Goal: Information Seeking & Learning: Learn about a topic

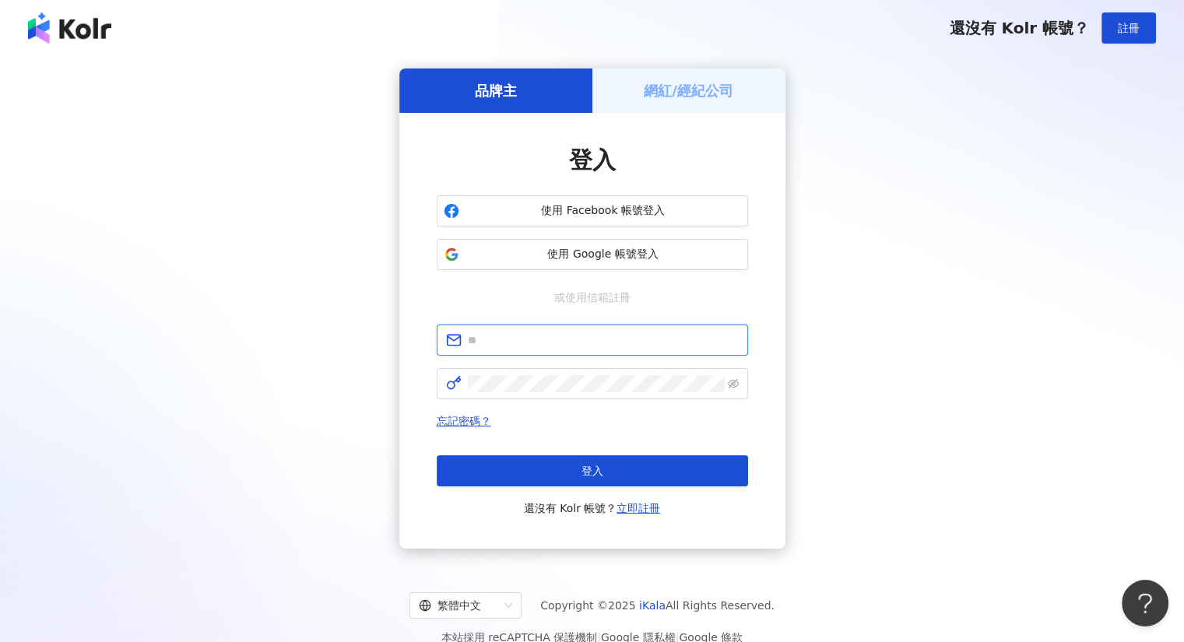
click at [577, 341] on input "text" at bounding box center [603, 340] width 271 height 17
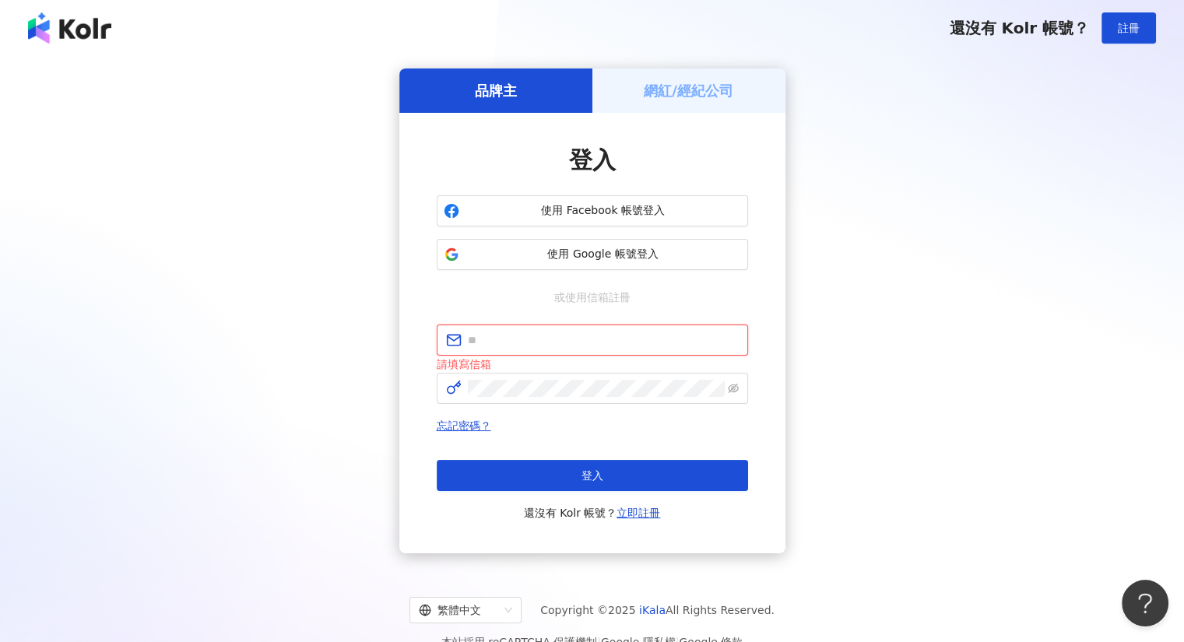
type input "**********"
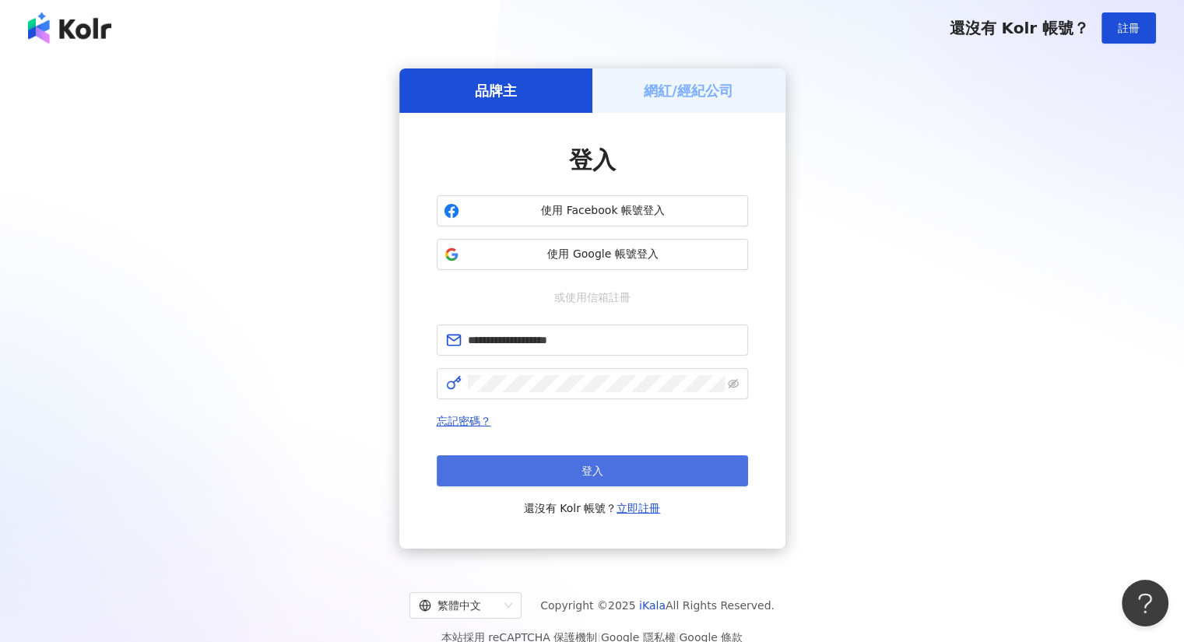
click at [593, 477] on span "登入" at bounding box center [592, 471] width 22 height 12
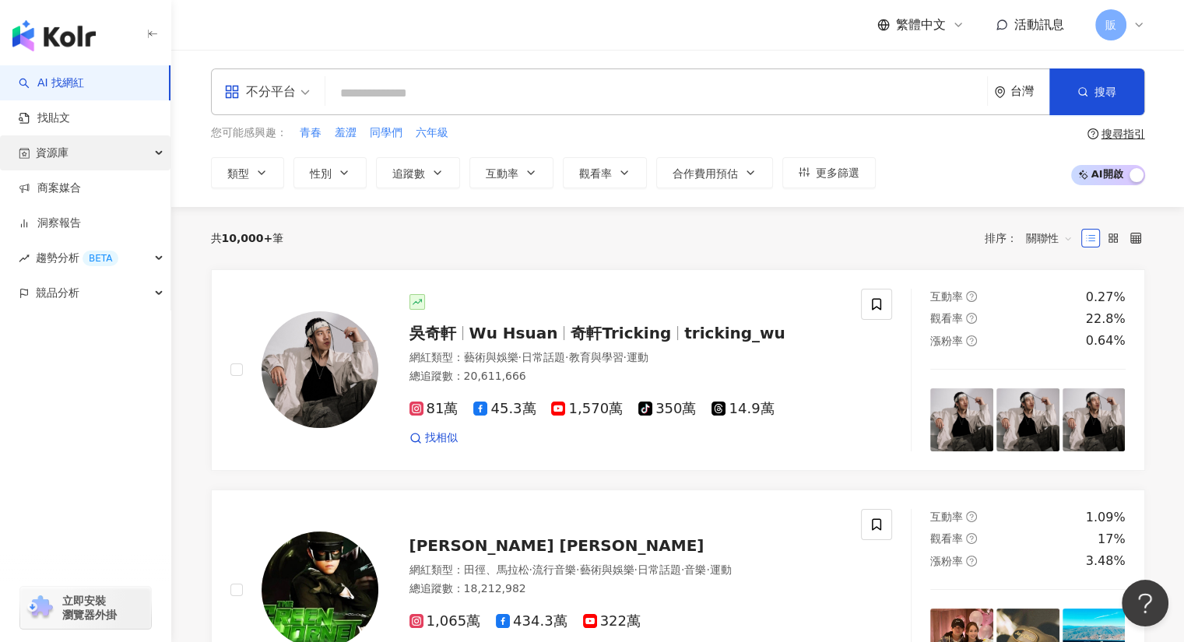
click at [68, 147] on div "資源庫" at bounding box center [85, 152] width 170 height 35
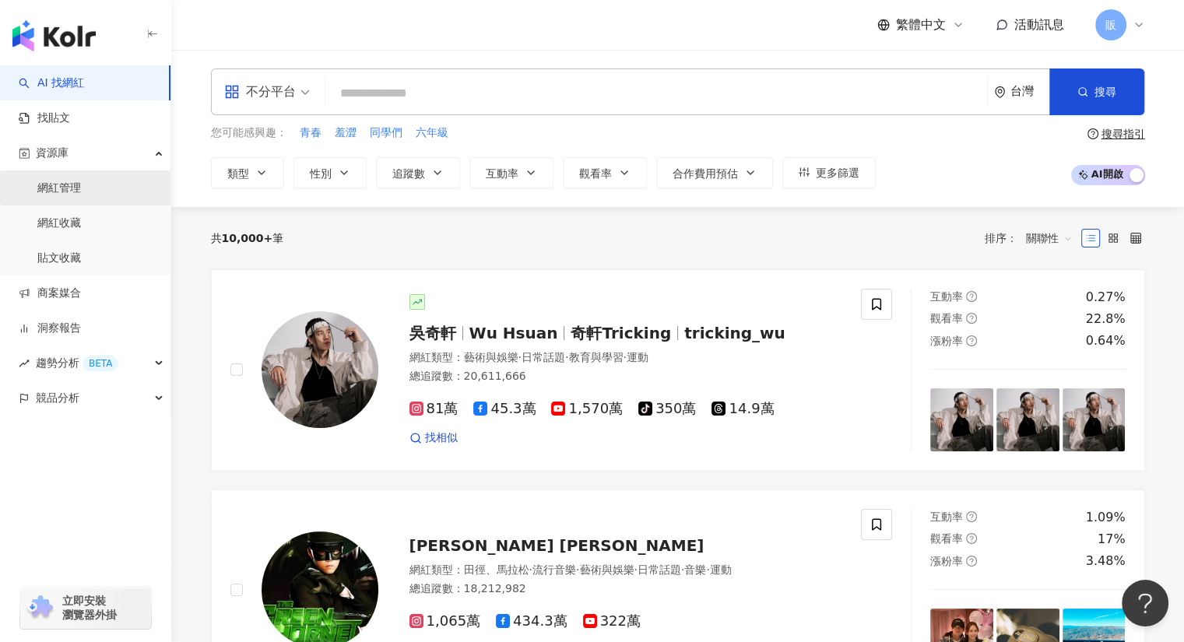
click at [75, 188] on link "網紅管理" at bounding box center [59, 189] width 44 height 16
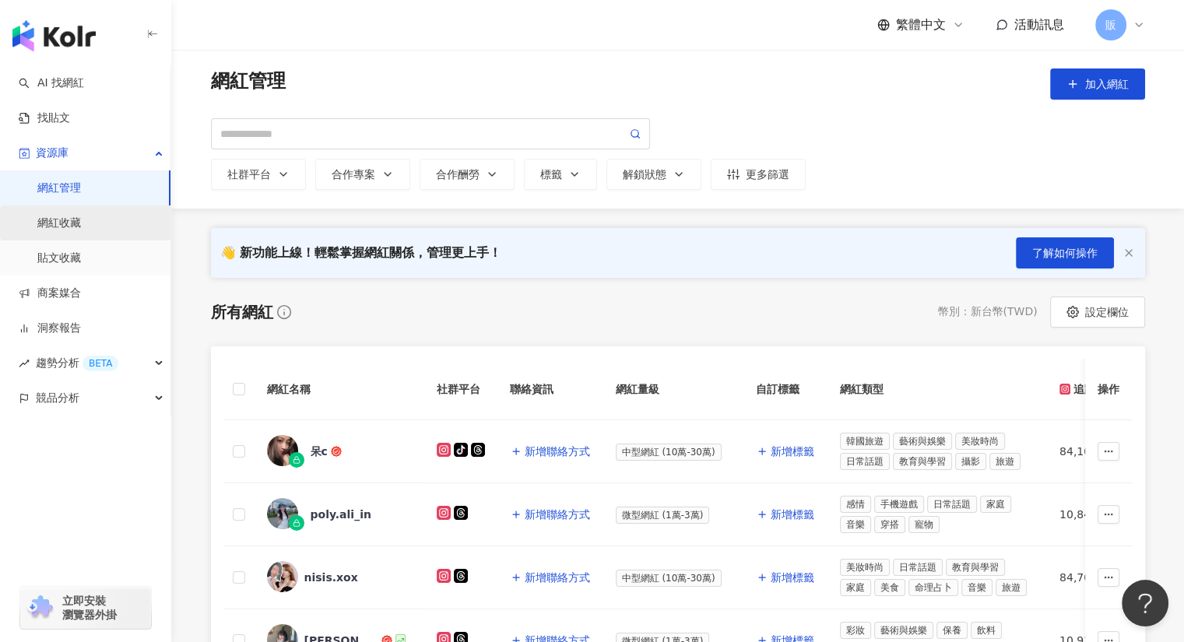
click at [68, 223] on link "網紅收藏" at bounding box center [59, 224] width 44 height 16
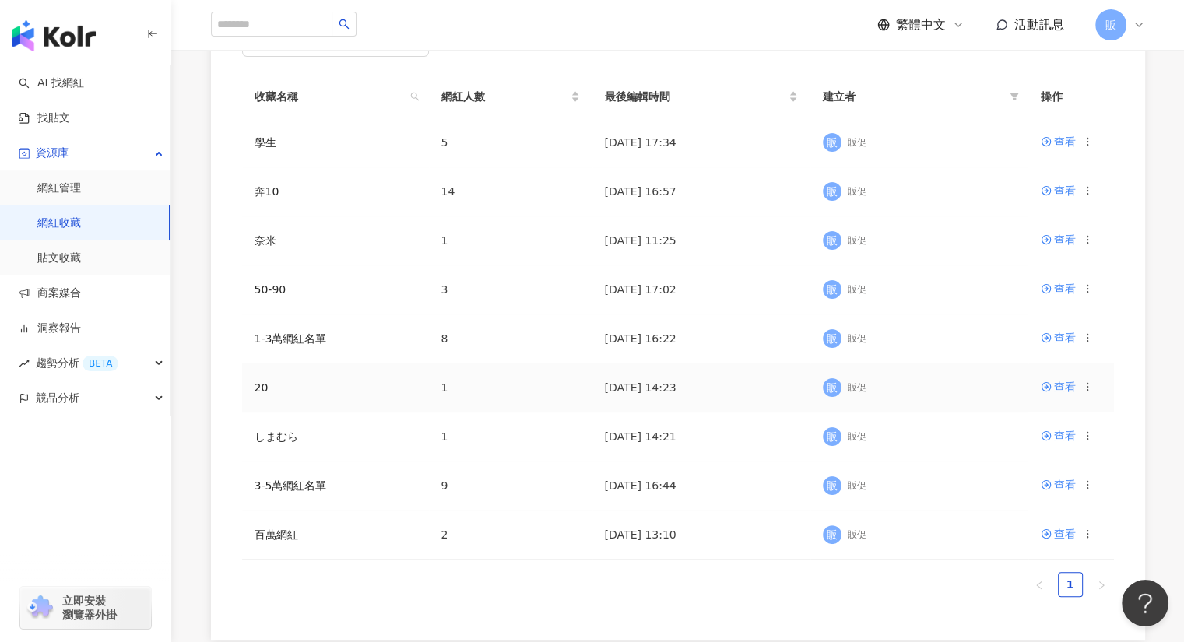
scroll to position [232, 0]
click at [1070, 339] on div "查看" at bounding box center [1065, 336] width 22 height 17
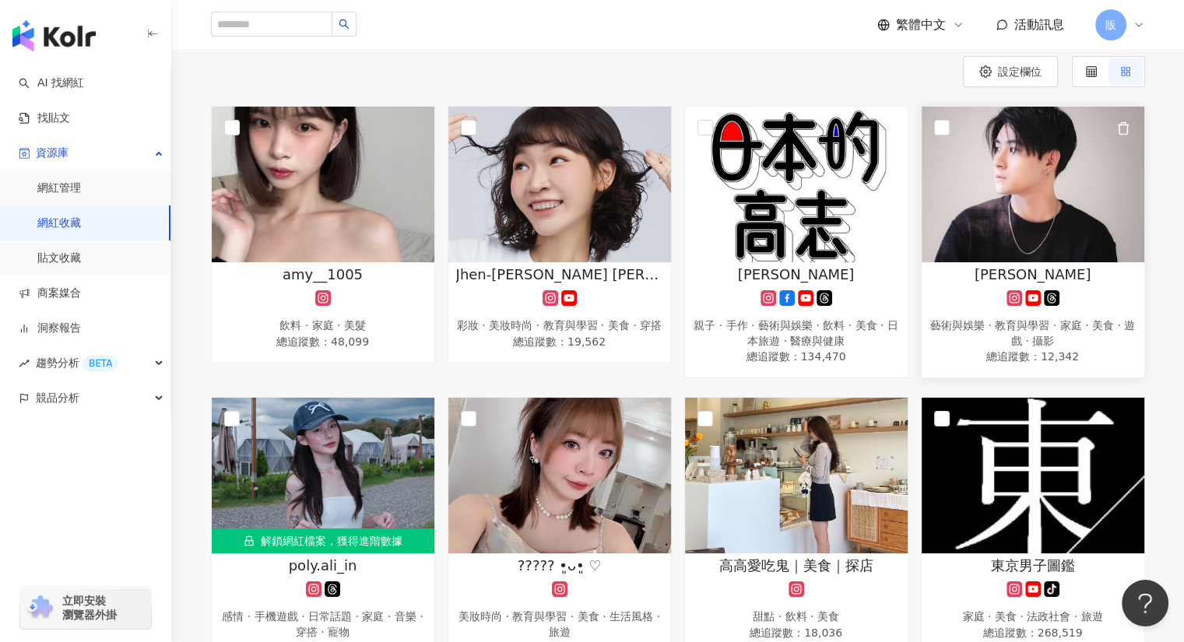
scroll to position [155, 0]
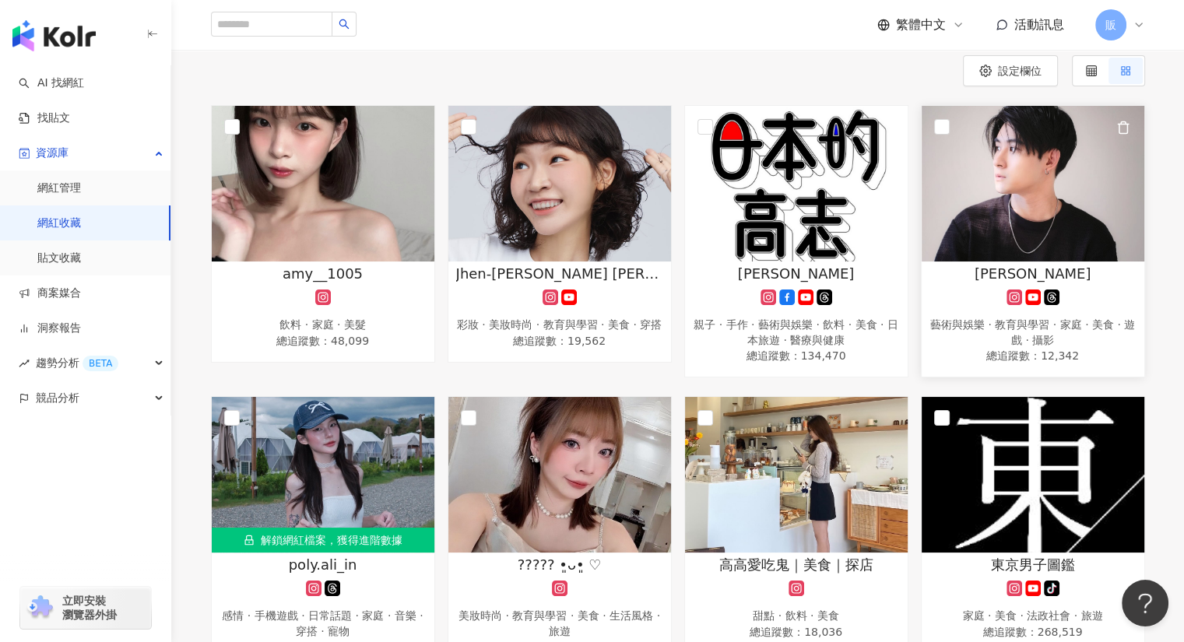
click at [1020, 173] on img at bounding box center [1033, 184] width 223 height 156
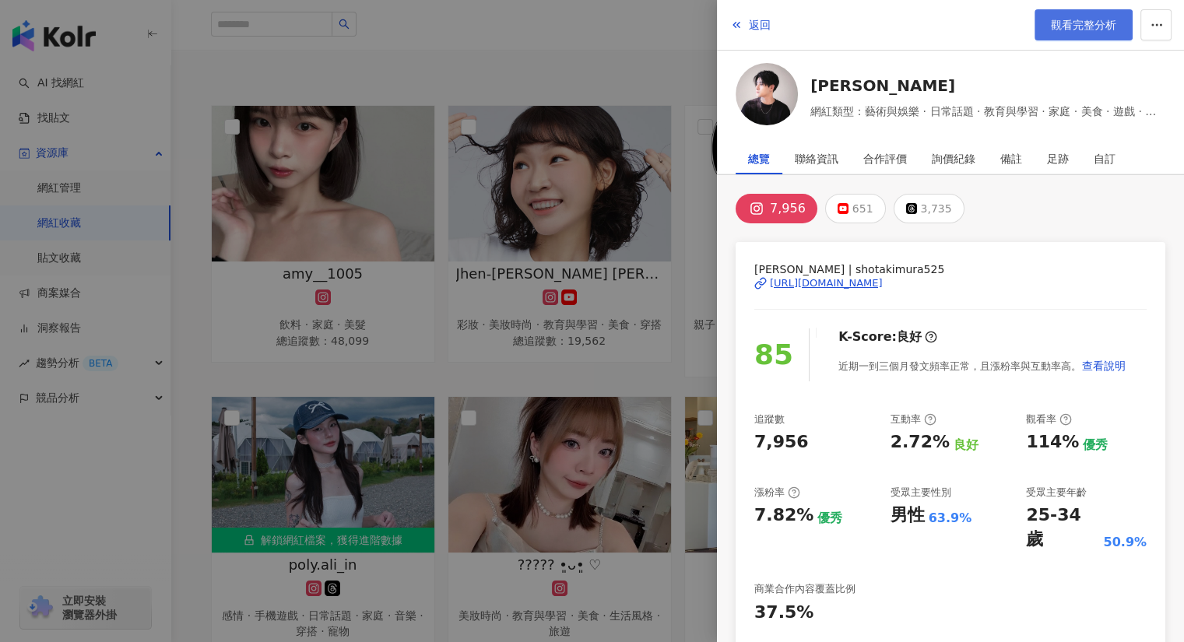
click at [1055, 24] on span "觀看完整分析" at bounding box center [1083, 25] width 65 height 12
click at [743, 25] on button "返回" at bounding box center [750, 24] width 42 height 31
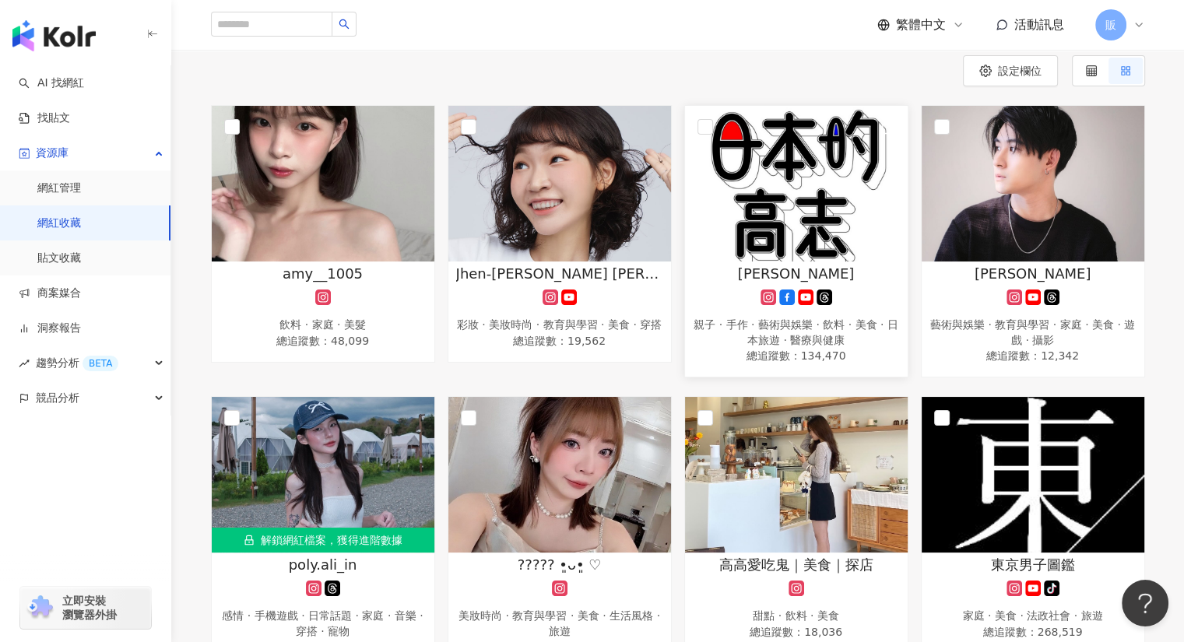
click at [750, 195] on img at bounding box center [796, 184] width 223 height 156
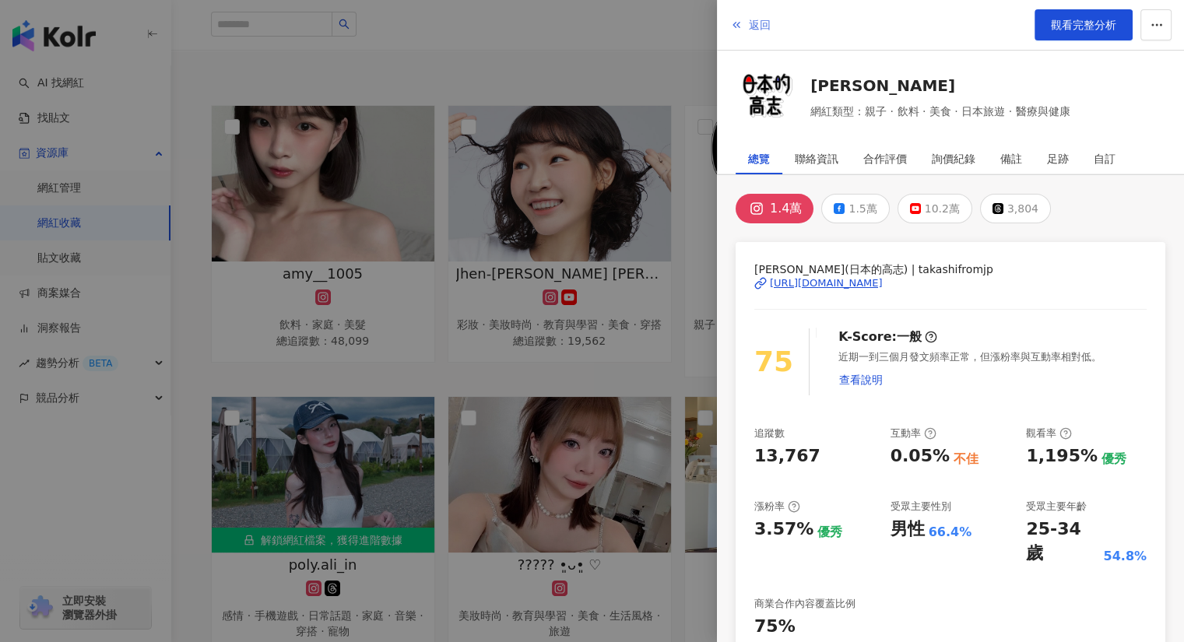
click at [737, 25] on polyline "button" at bounding box center [738, 25] width 2 height 5
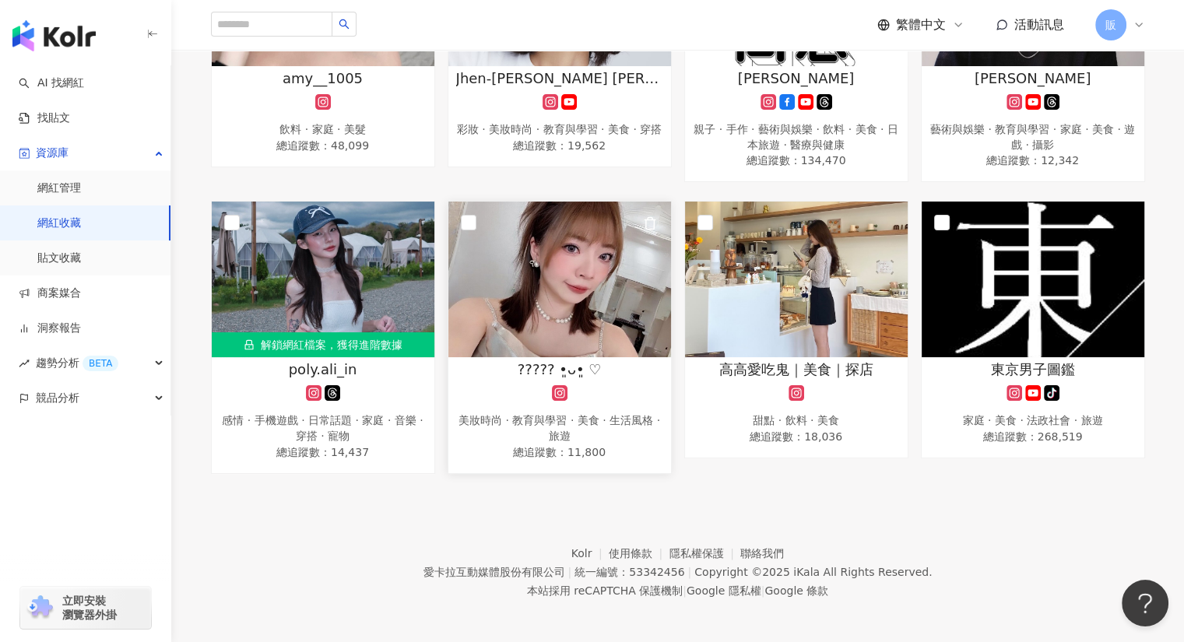
scroll to position [350, 0]
click at [593, 261] on img at bounding box center [559, 280] width 223 height 156
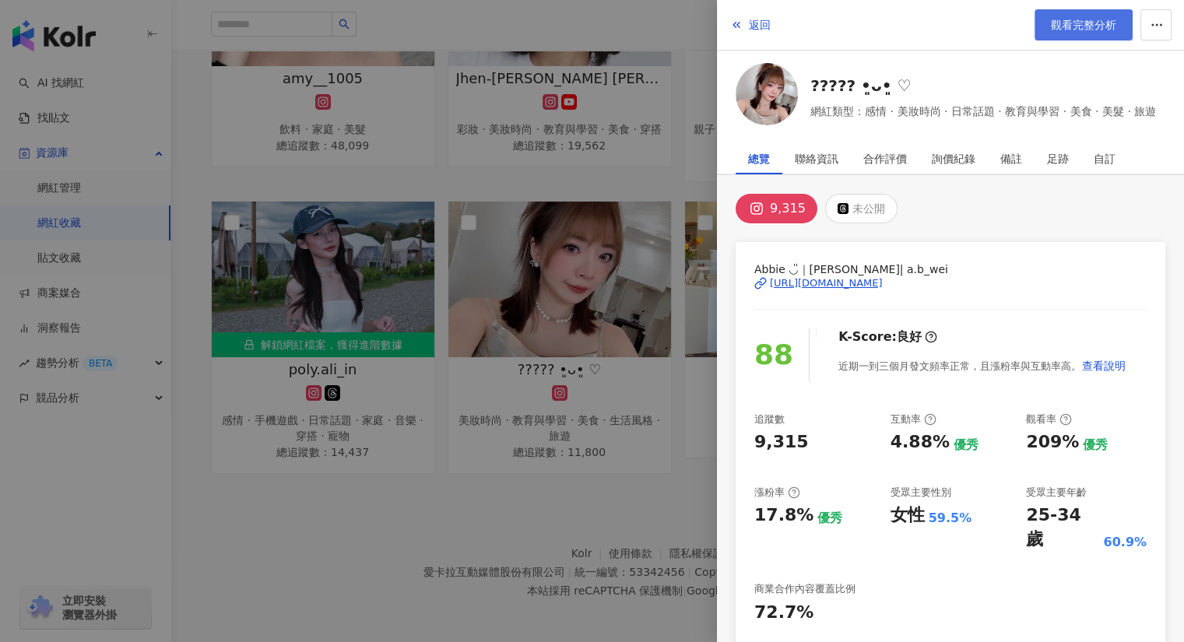
click at [1070, 30] on span "觀看完整分析" at bounding box center [1083, 25] width 65 height 12
click at [1067, 26] on span "觀看完整分析" at bounding box center [1083, 25] width 65 height 12
click at [746, 24] on button "返回" at bounding box center [750, 24] width 42 height 31
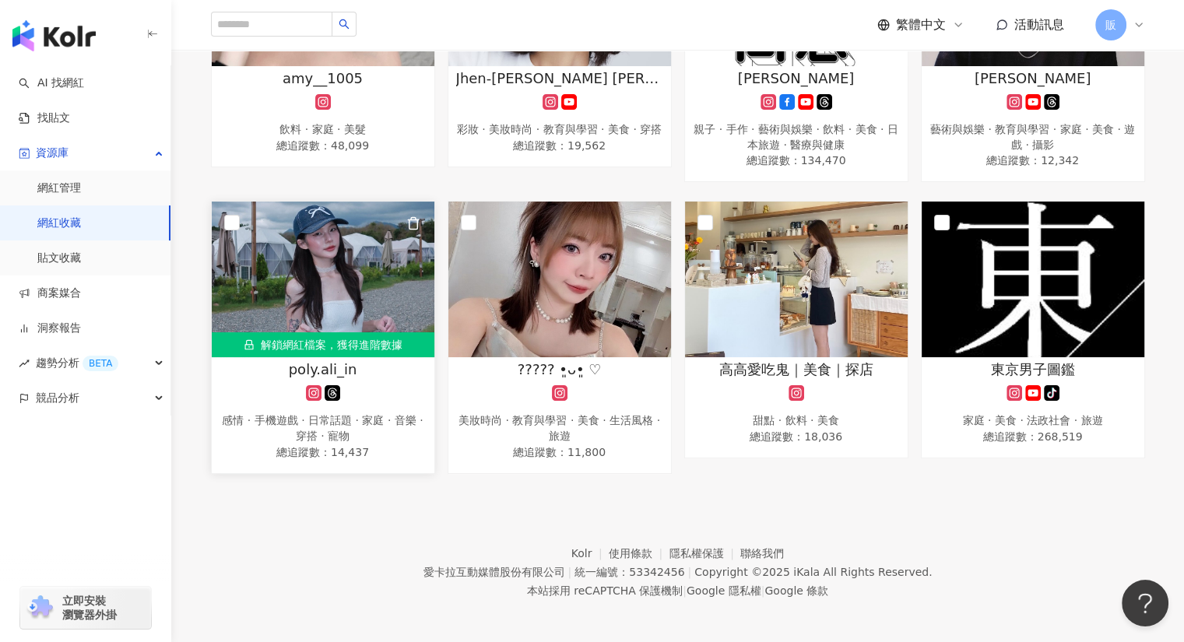
click at [329, 279] on img at bounding box center [323, 280] width 223 height 156
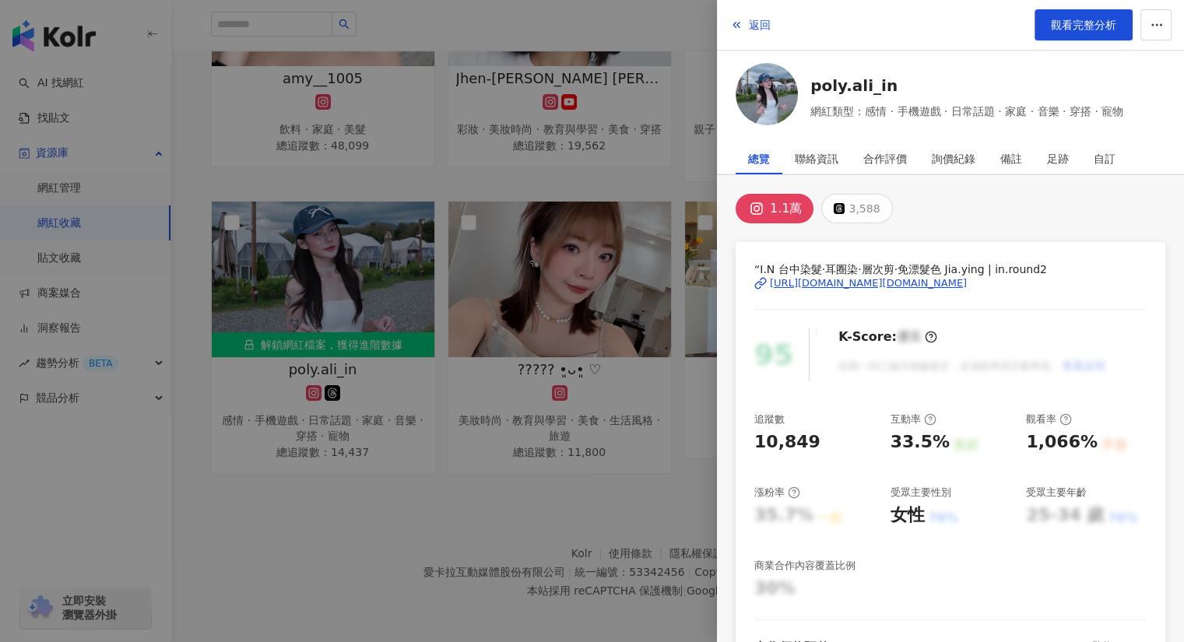
click at [190, 250] on div at bounding box center [592, 321] width 1184 height 642
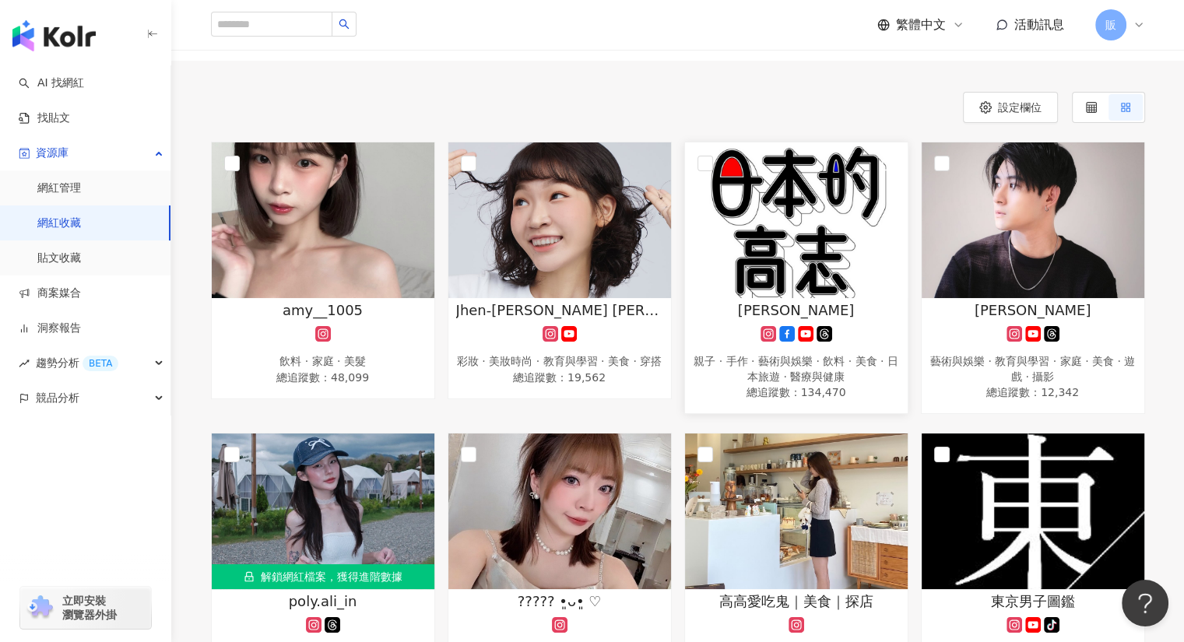
scroll to position [118, 0]
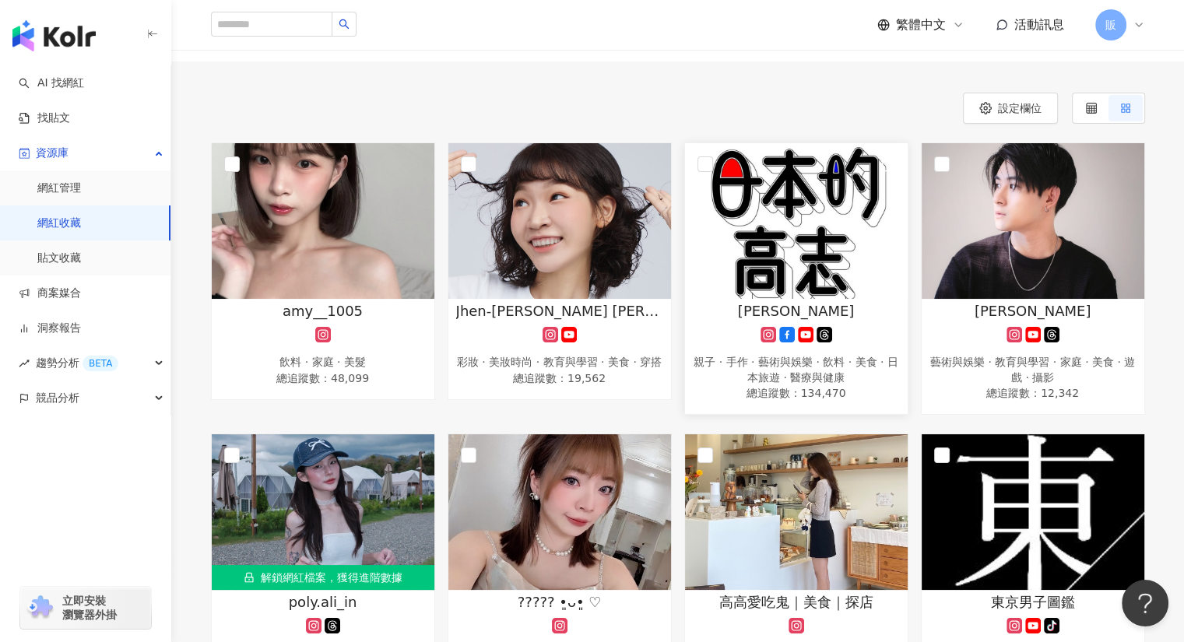
click at [763, 234] on img at bounding box center [796, 221] width 223 height 156
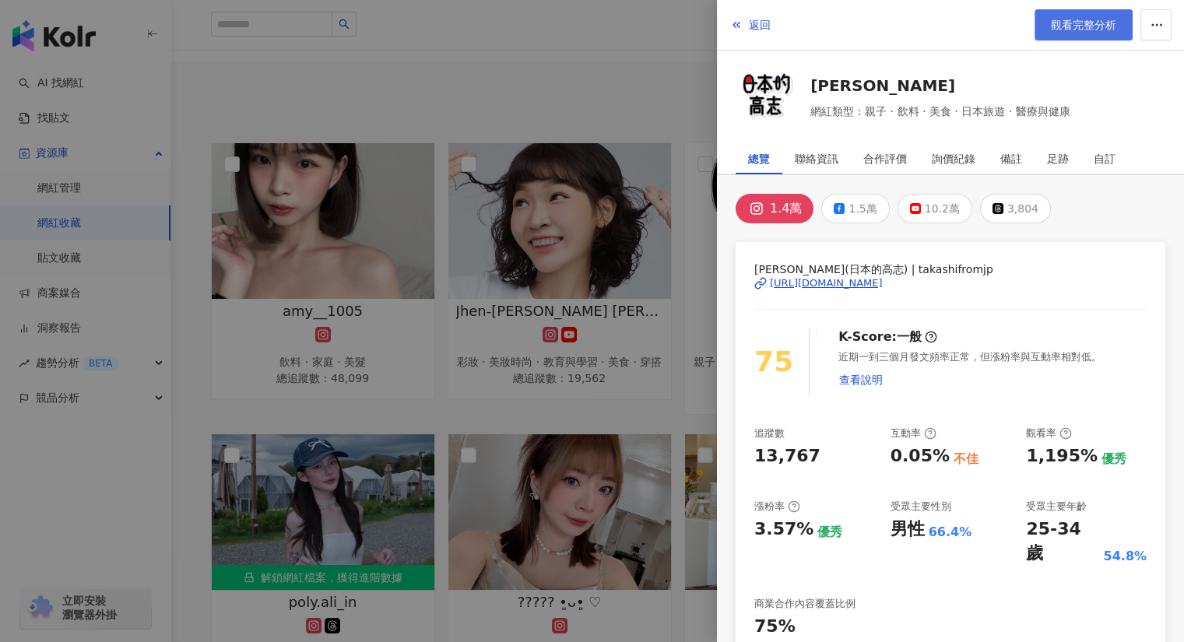
click at [1066, 32] on link "觀看完整分析" at bounding box center [1083, 24] width 98 height 31
click at [763, 24] on span "返回" at bounding box center [760, 25] width 22 height 12
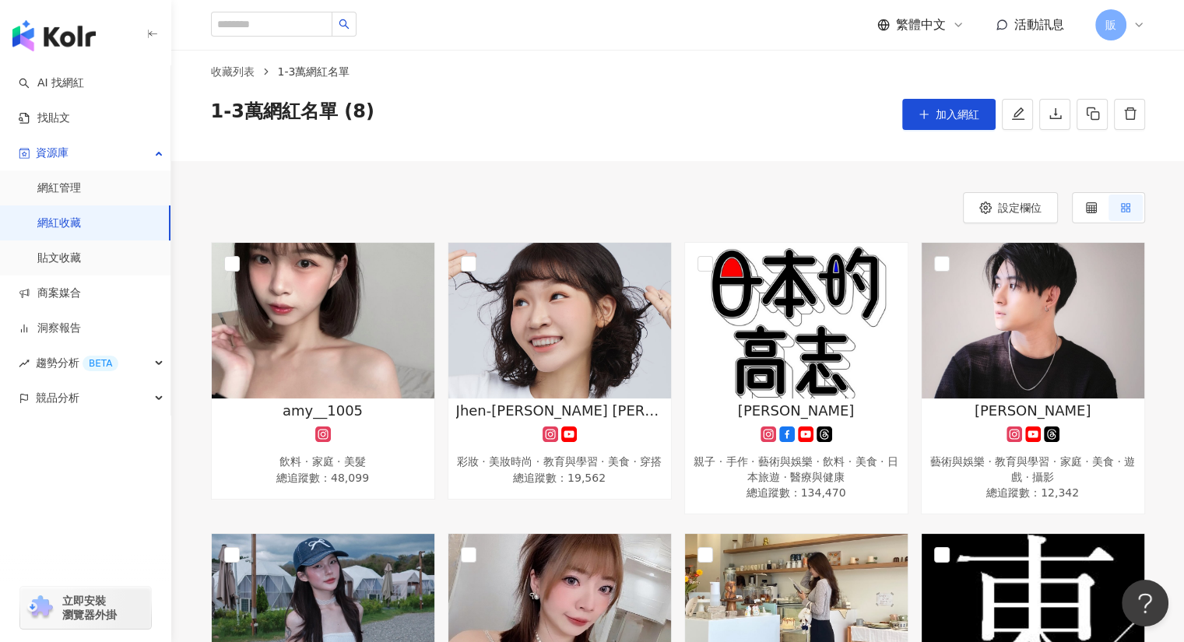
scroll to position [0, 0]
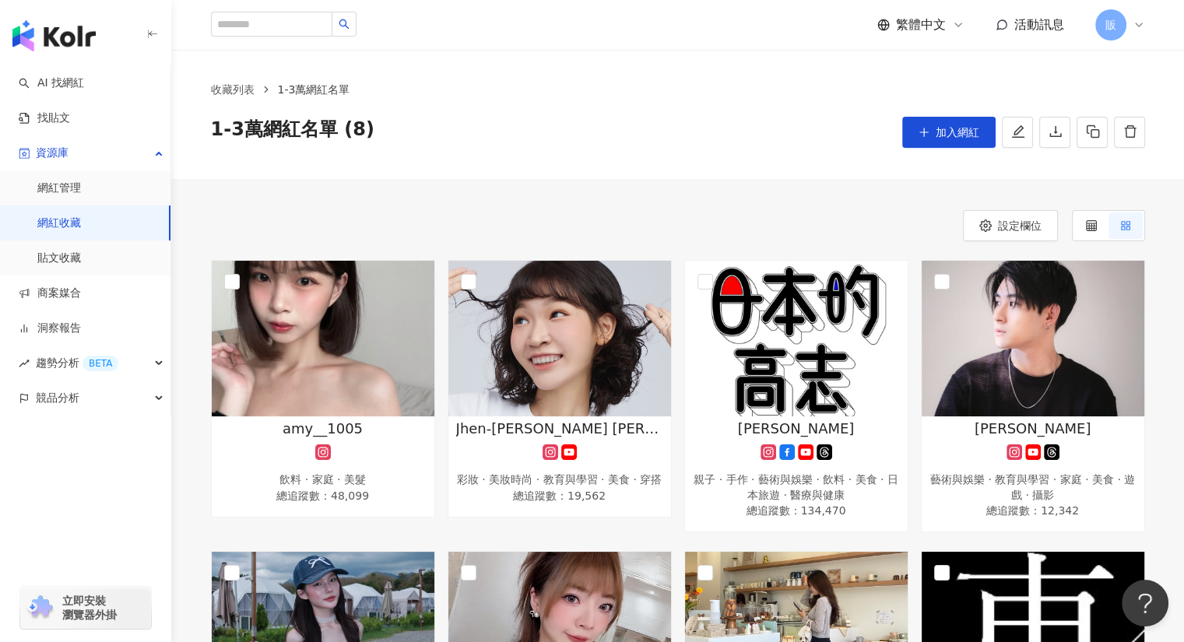
click at [63, 226] on link "網紅收藏" at bounding box center [59, 224] width 44 height 16
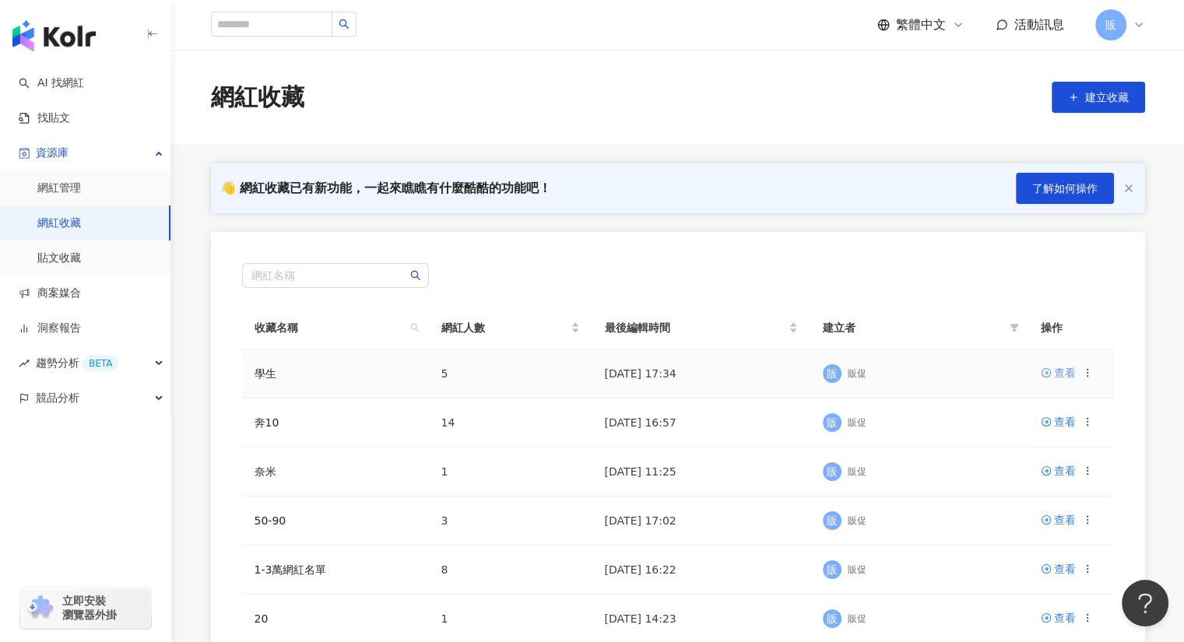
click at [1066, 374] on div "查看" at bounding box center [1065, 372] width 22 height 17
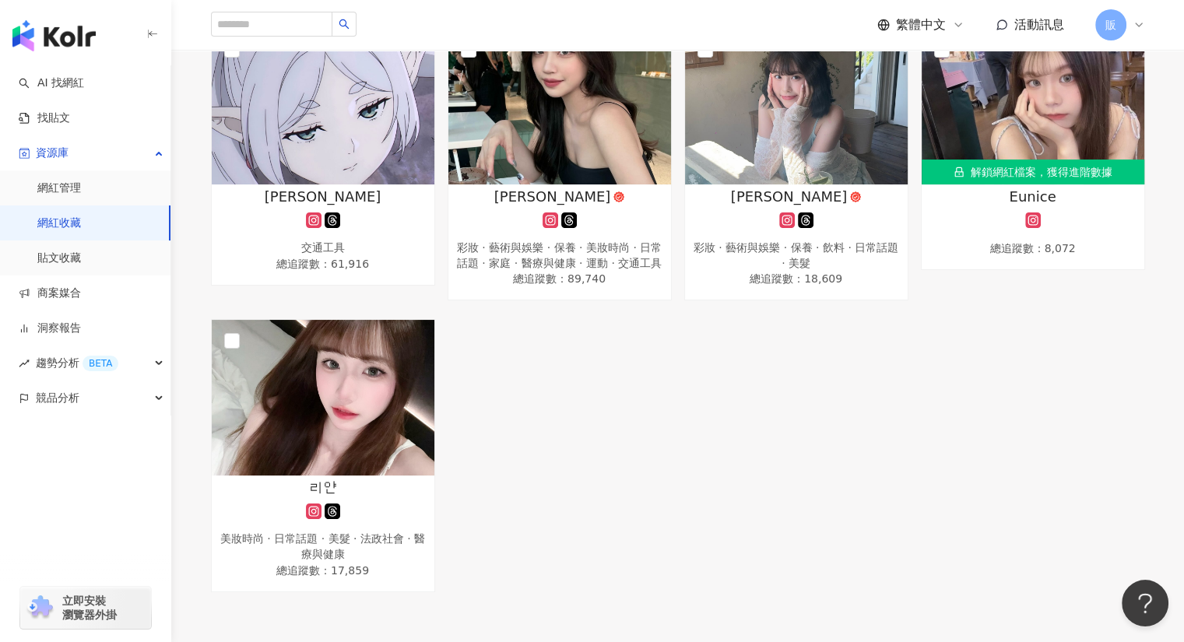
scroll to position [233, 0]
click at [329, 388] on img at bounding box center [323, 397] width 223 height 156
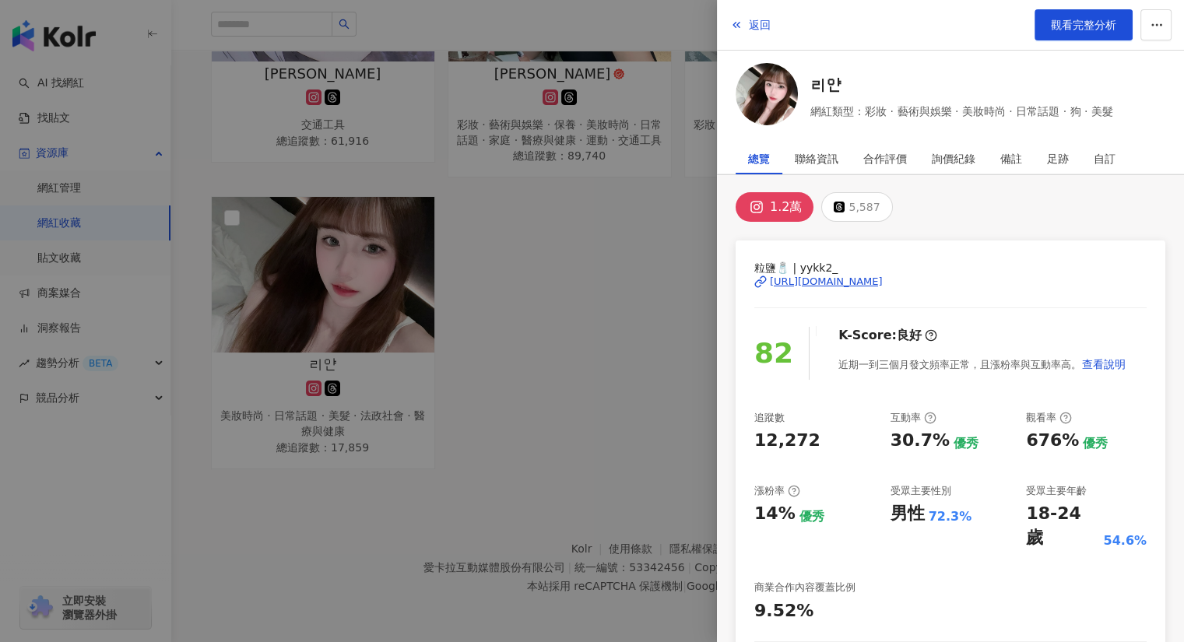
scroll to position [0, 0]
click at [1055, 31] on span "觀看完整分析" at bounding box center [1083, 25] width 65 height 12
click at [749, 26] on span "返回" at bounding box center [760, 25] width 22 height 12
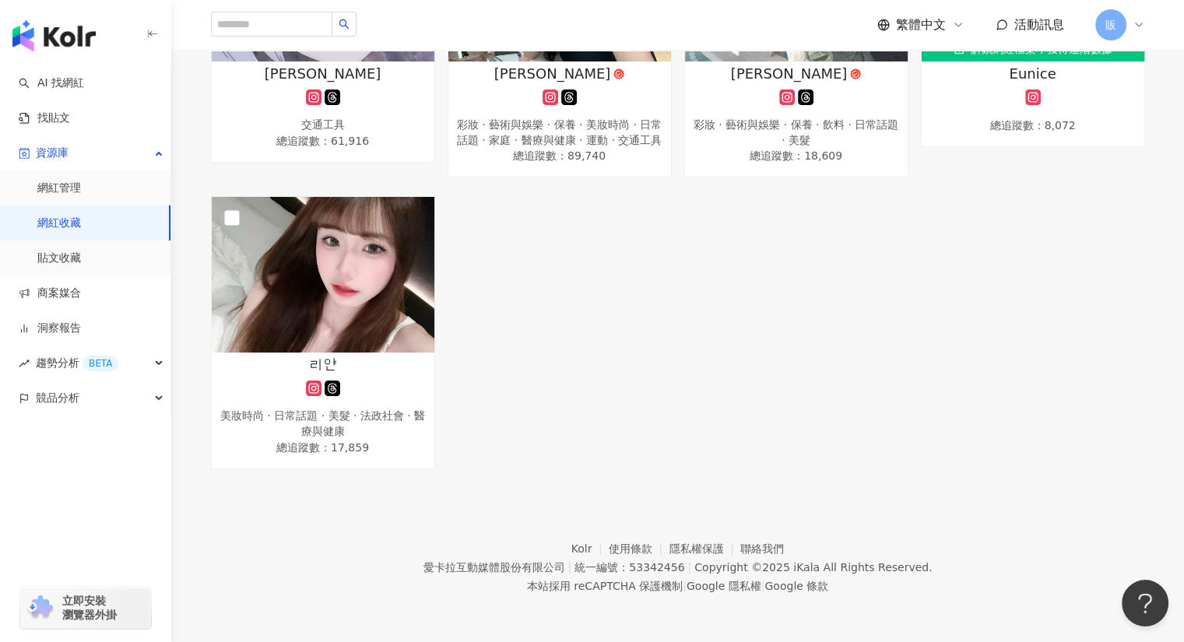
click at [65, 222] on link "網紅收藏" at bounding box center [59, 224] width 44 height 16
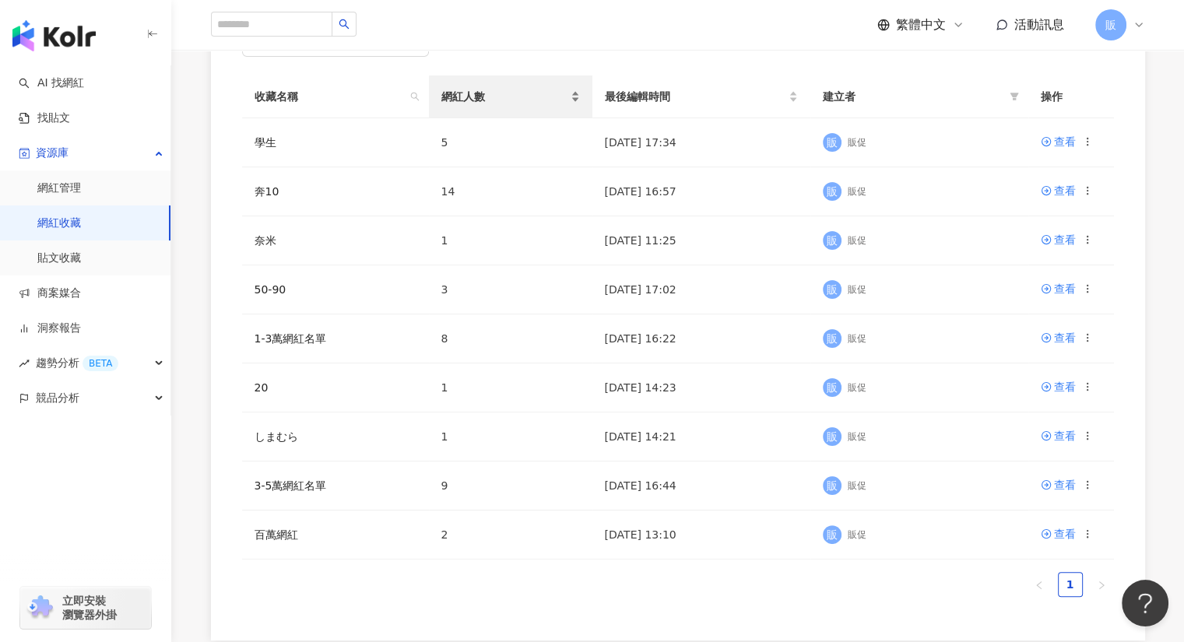
scroll to position [232, 0]
click at [1070, 192] on div "查看" at bounding box center [1065, 189] width 22 height 17
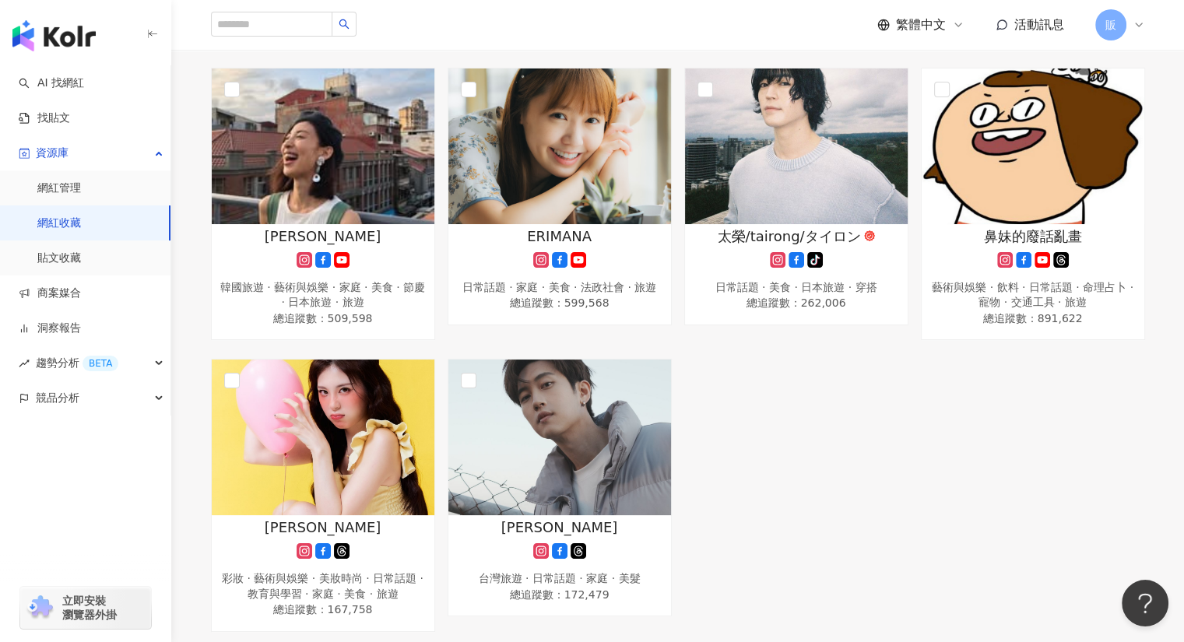
scroll to position [776, 0]
click at [353, 472] on img at bounding box center [323, 437] width 223 height 156
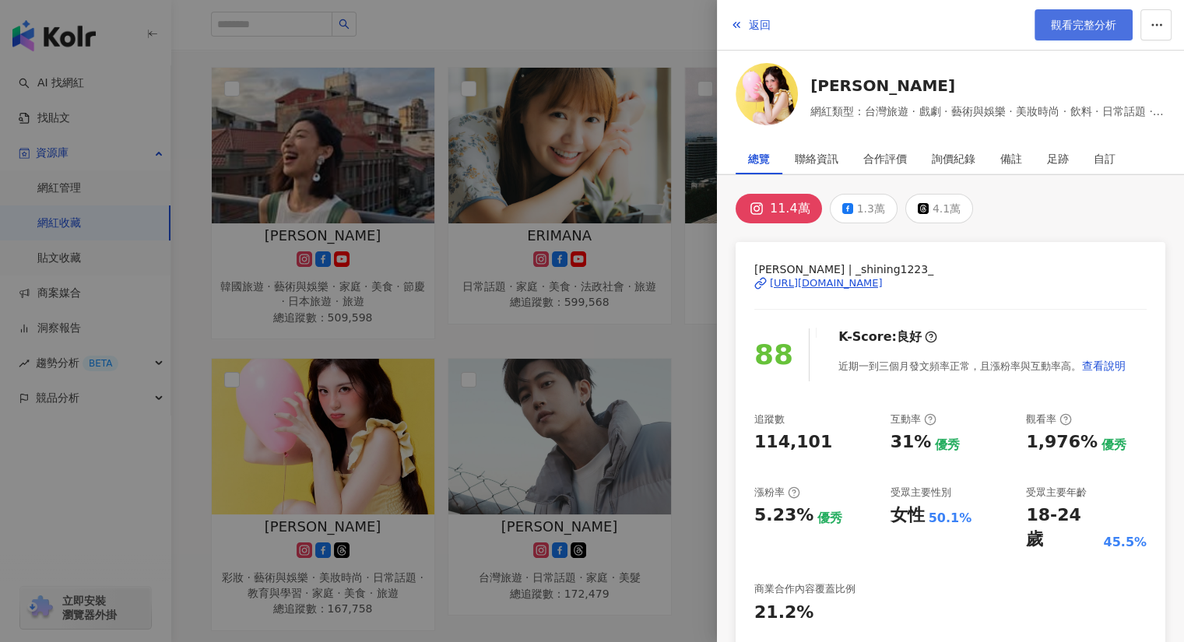
click at [1074, 29] on span "觀看完整分析" at bounding box center [1083, 25] width 65 height 12
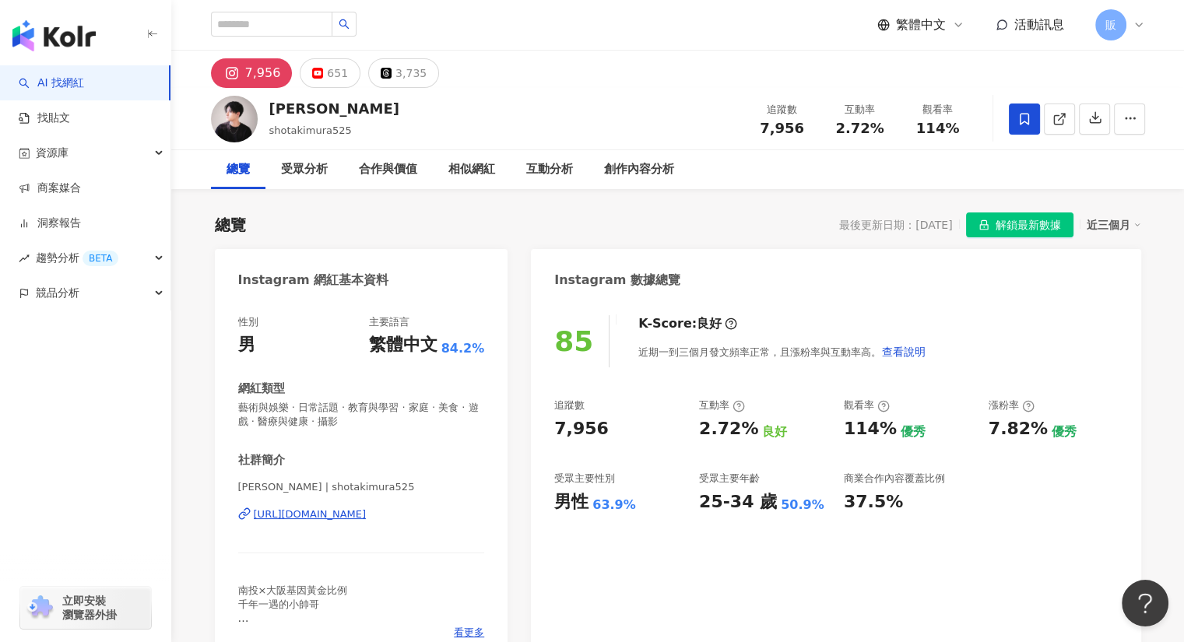
click at [344, 515] on div "https://www.instagram.com/shotakimura525/" at bounding box center [310, 515] width 113 height 14
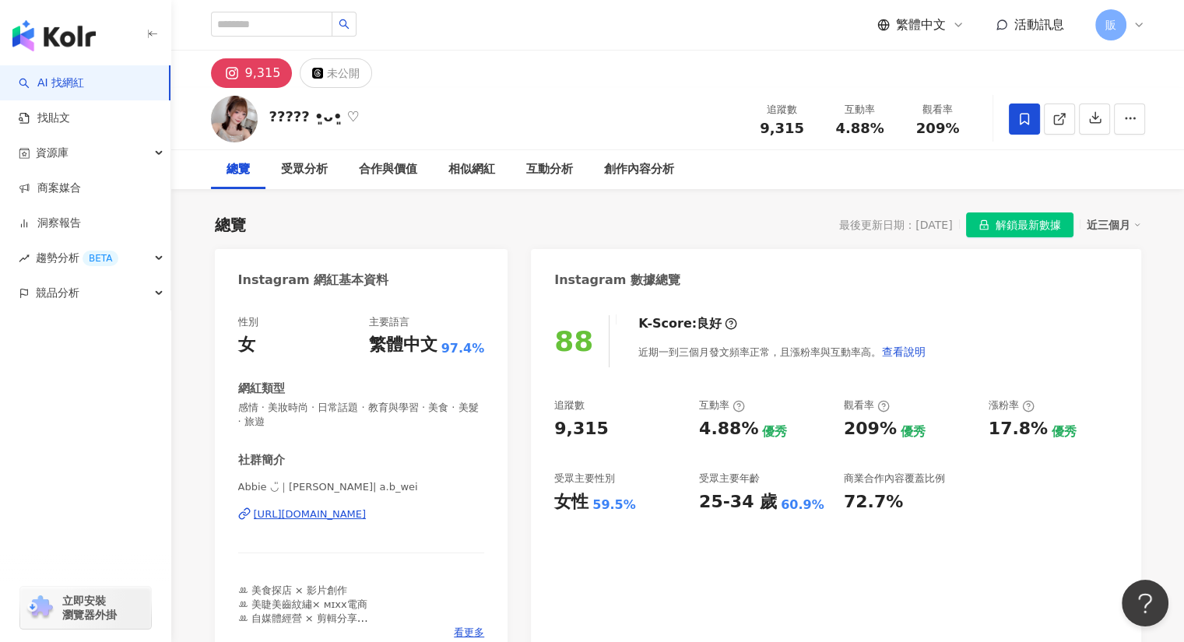
click at [367, 517] on div "https://www.instagram.com/a.b_wei/" at bounding box center [310, 515] width 113 height 14
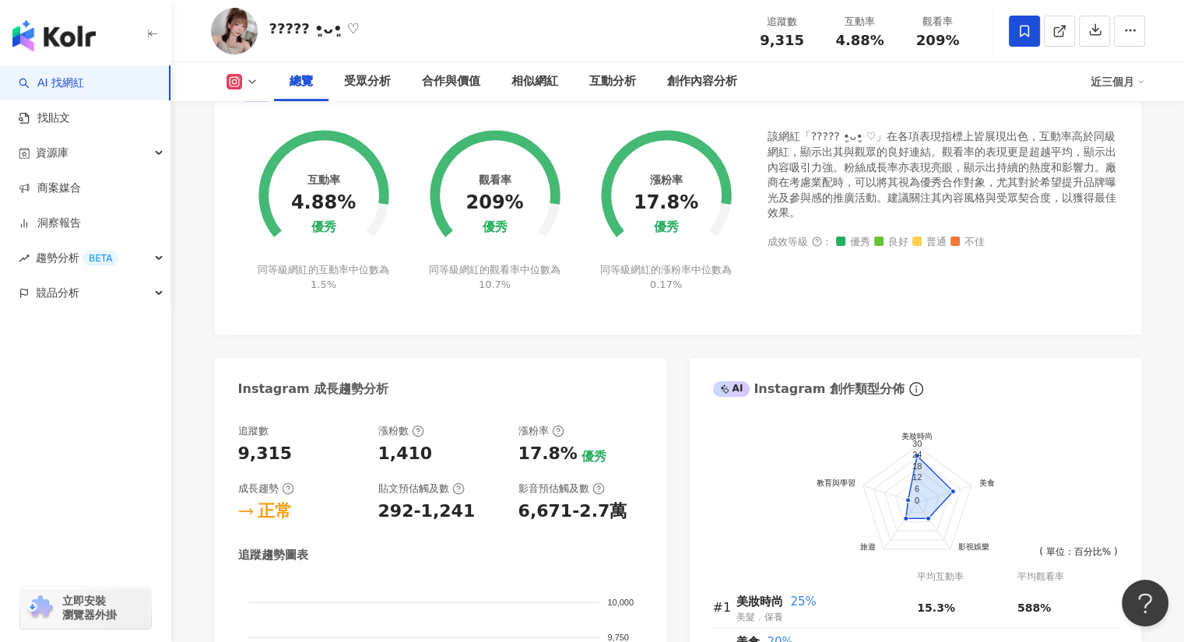
scroll to position [623, 0]
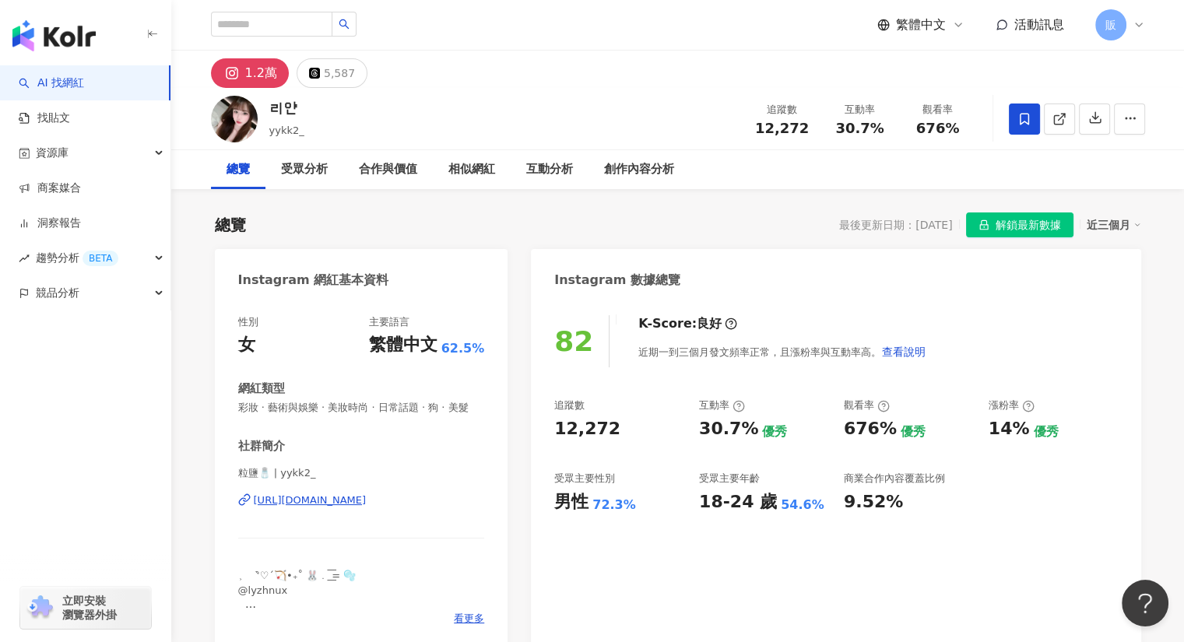
click at [367, 508] on div "https://www.instagram.com/yykk2_/" at bounding box center [310, 500] width 113 height 14
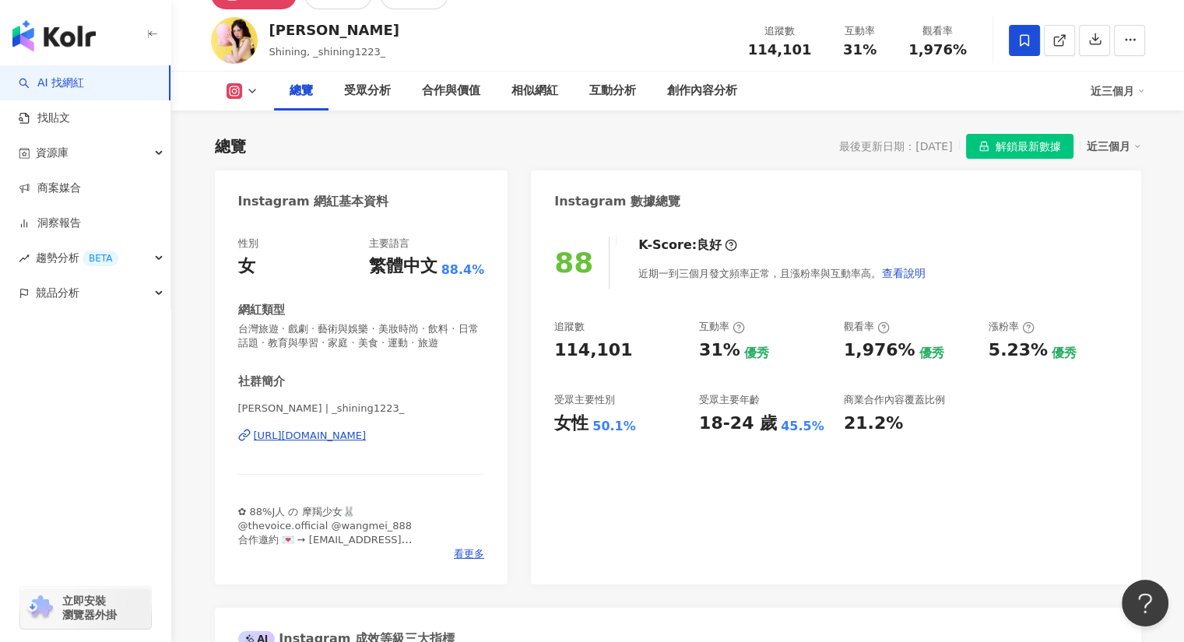
scroll to position [78, 0]
click at [367, 439] on div "[URL][DOMAIN_NAME]" at bounding box center [310, 437] width 113 height 14
